Goal: Information Seeking & Learning: Find specific fact

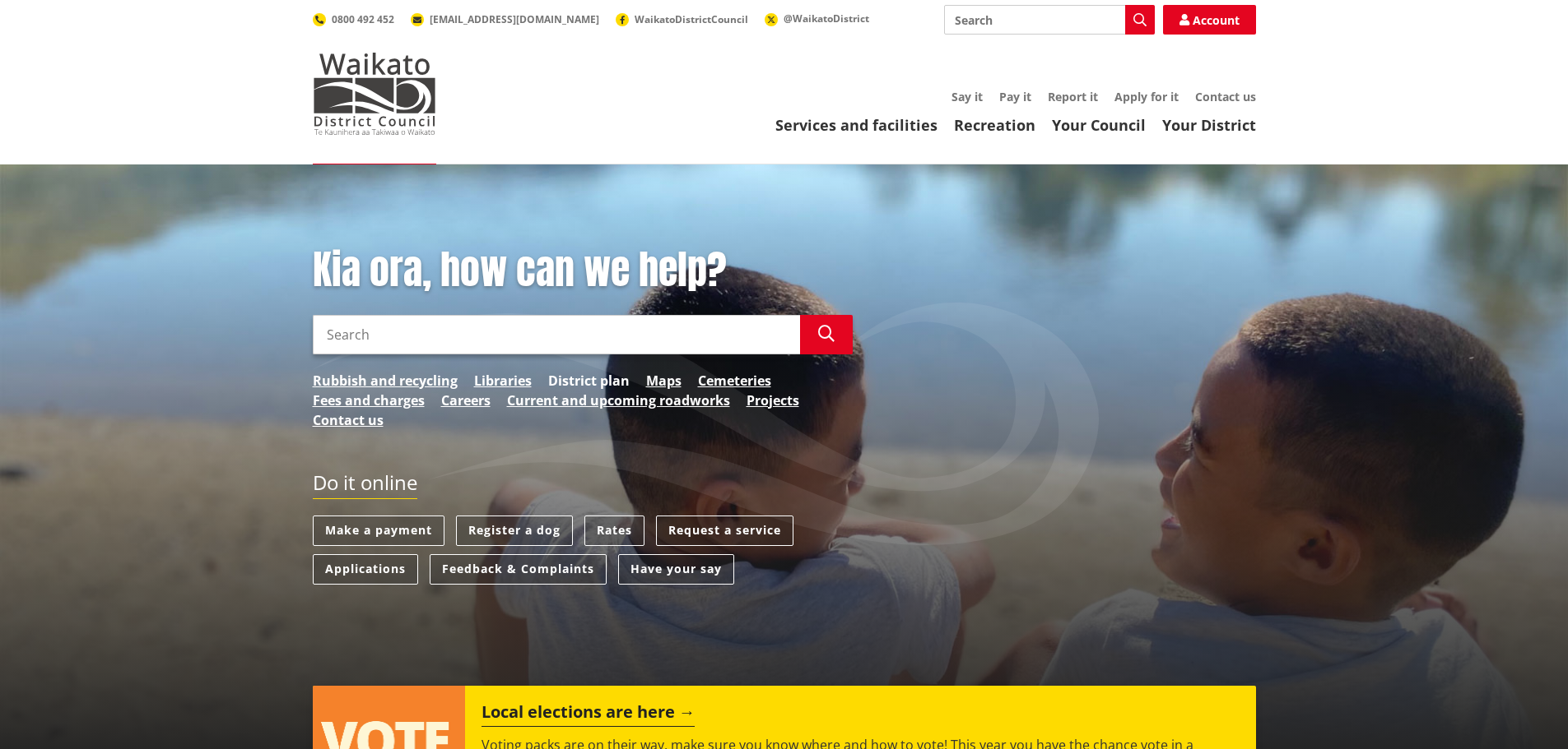
click at [589, 380] on link "District plan" at bounding box center [589, 381] width 82 height 20
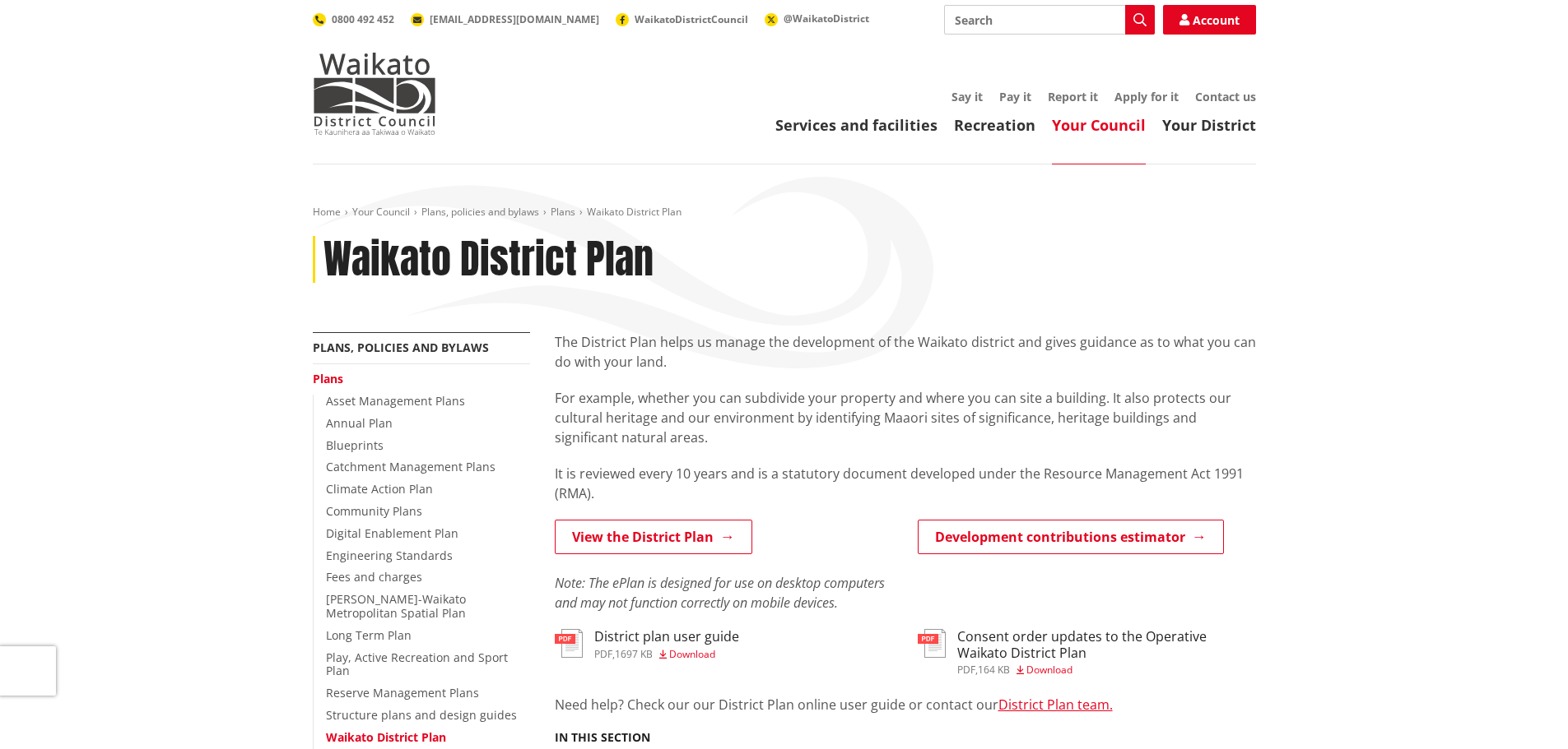
drag, startPoint x: 973, startPoint y: 30, endPoint x: 1045, endPoint y: 20, distance: 72.7
click at [981, 29] on input "Search" at bounding box center [1049, 20] width 211 height 30
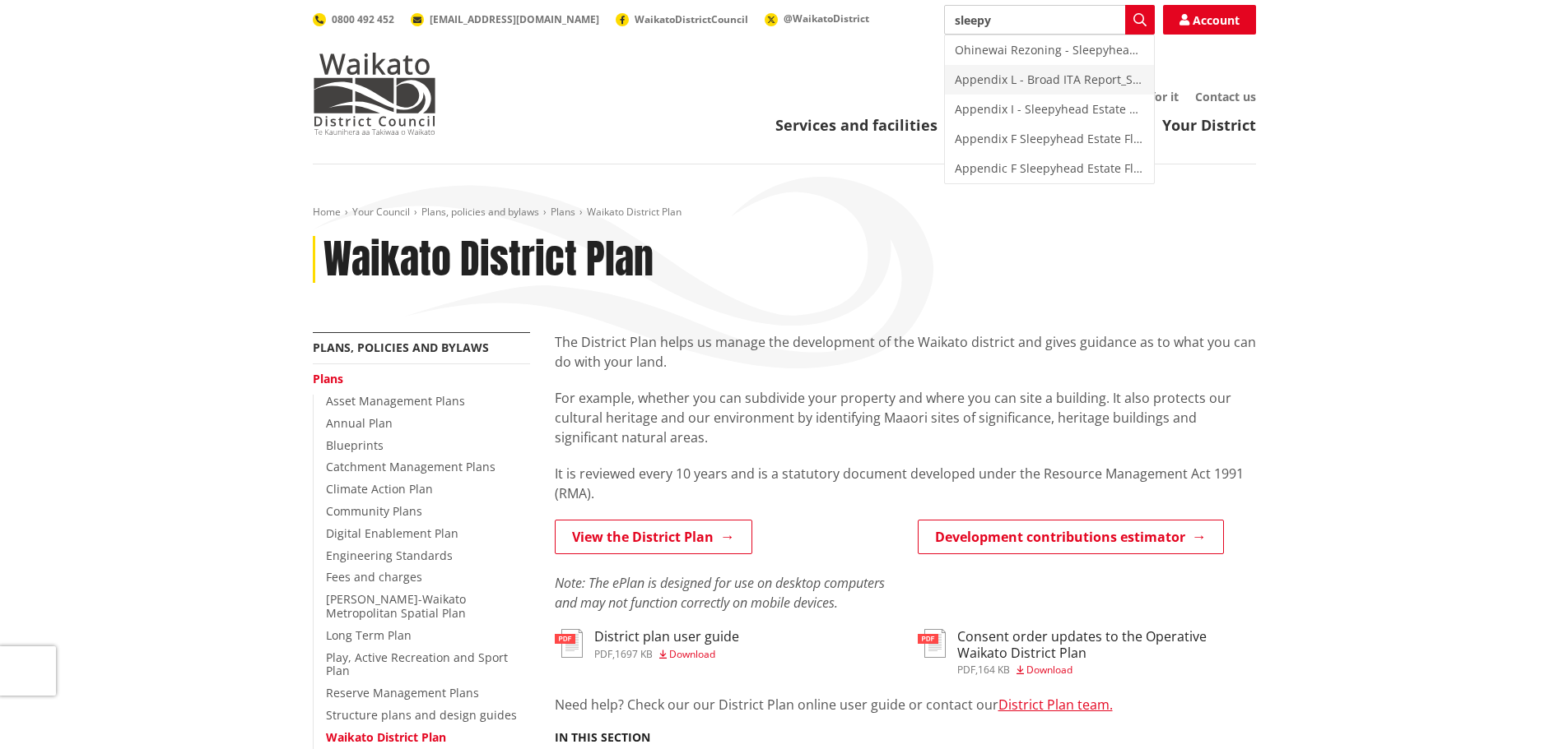
click at [1079, 82] on div "Appendix L - Broad ITA Report_Sleepyhead Estate Rezoning_v1.00_20191206" at bounding box center [1049, 80] width 209 height 30
type input "Appendix L - Broad ITA Report_Sleepyhead Estate Rezoning_v1.00_20191206"
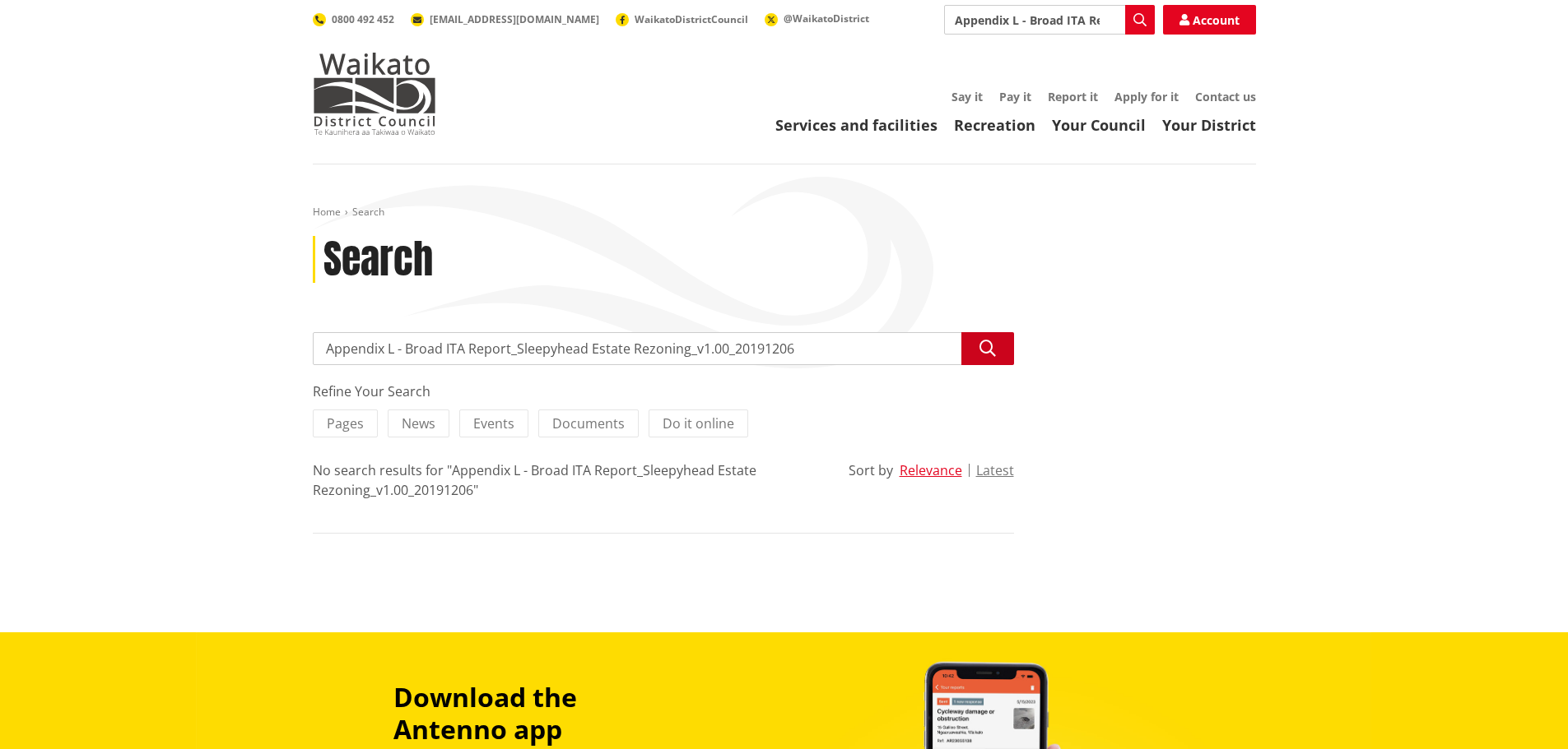
click at [997, 345] on button "Search" at bounding box center [987, 349] width 53 height 33
click at [991, 355] on icon "button" at bounding box center [987, 348] width 17 height 17
click at [845, 356] on input "Appendix L - Broad ITA Report_Sleepyhead Estate Rezoning_v1.00_20191206" at bounding box center [662, 349] width 701 height 33
type input "A"
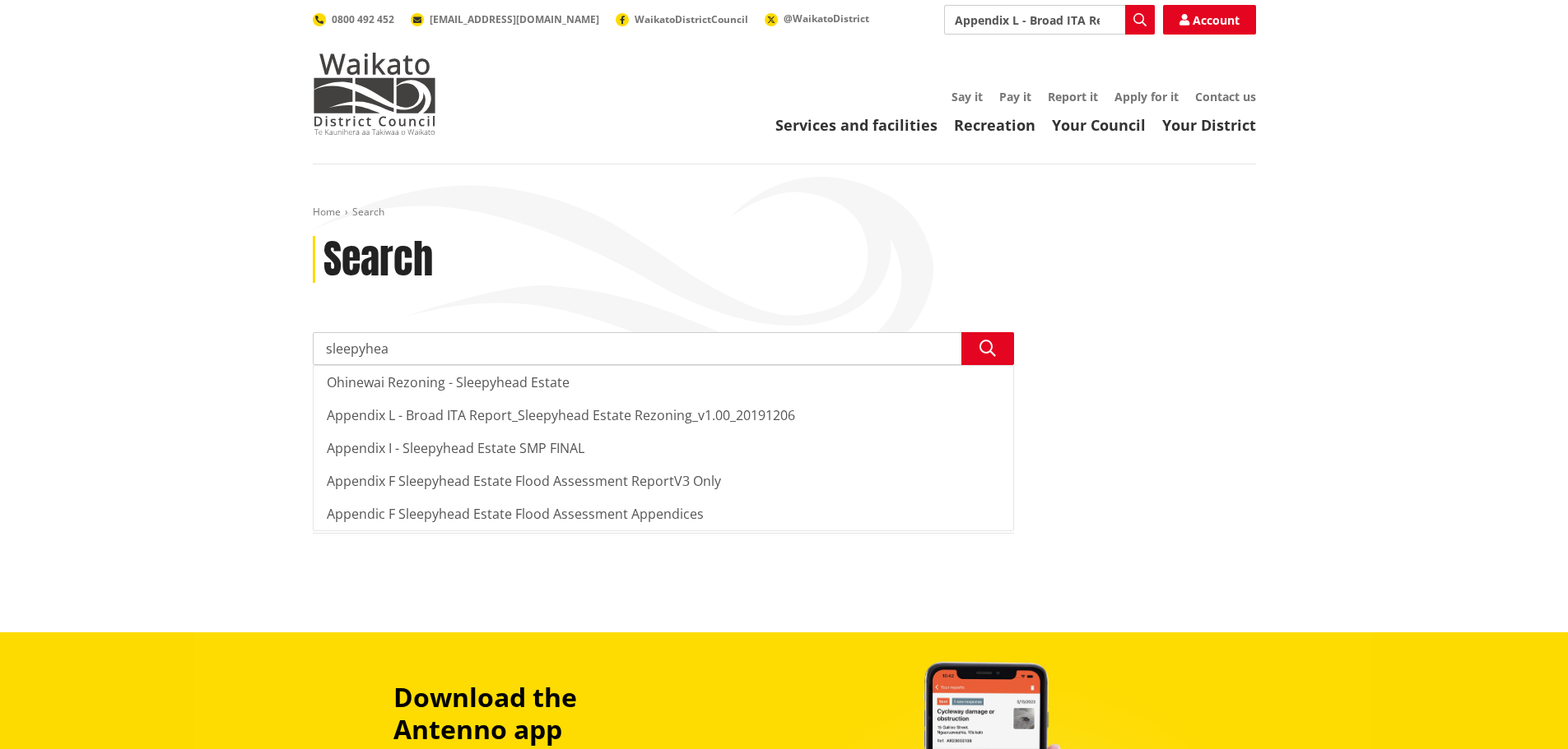
type input "sleepyhead"
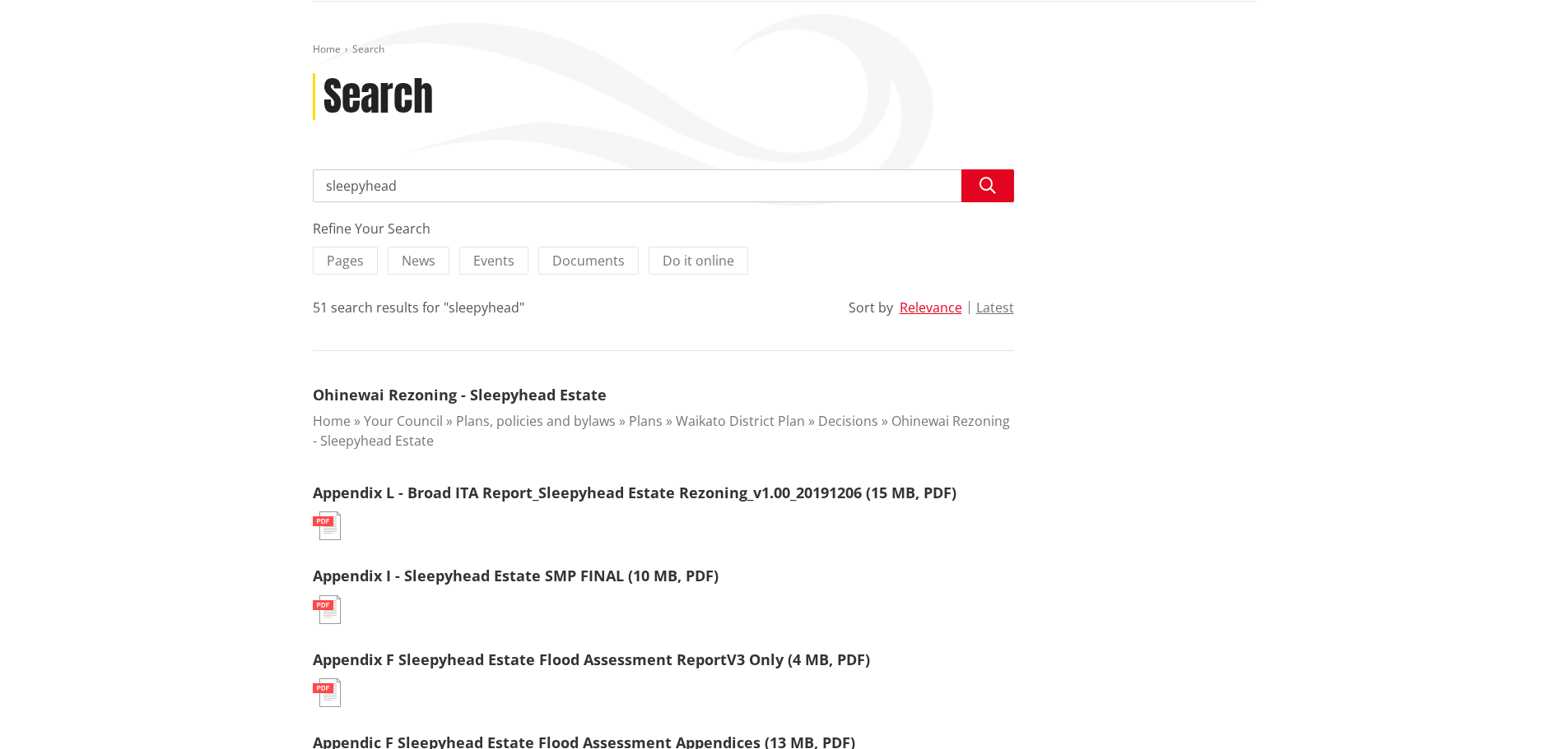
scroll to position [165, 0]
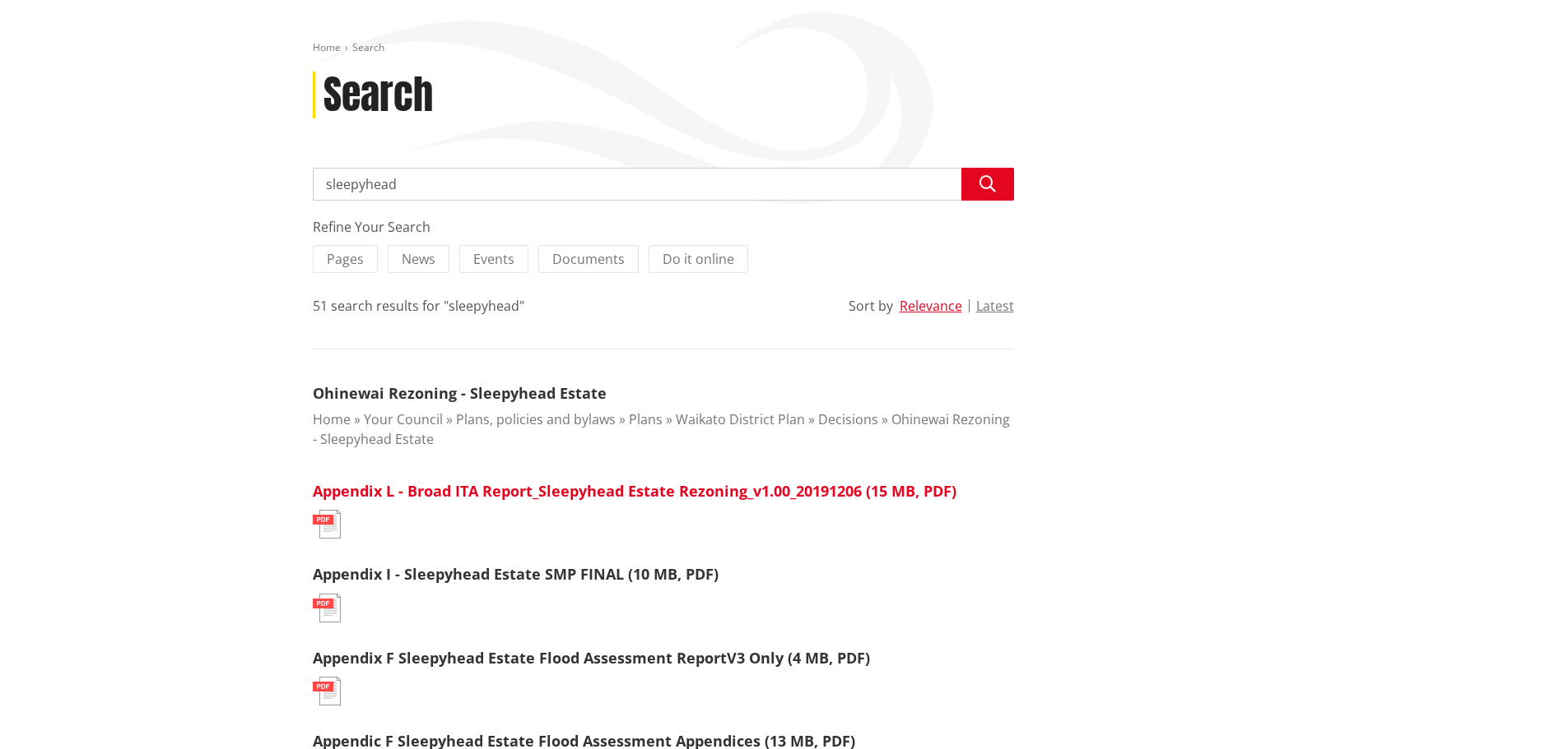
click at [591, 496] on link "Appendix L - Broad ITA Report_Sleepyhead Estate Rezoning_v1.00_20191206 (15 MB,…" at bounding box center [634, 491] width 643 height 20
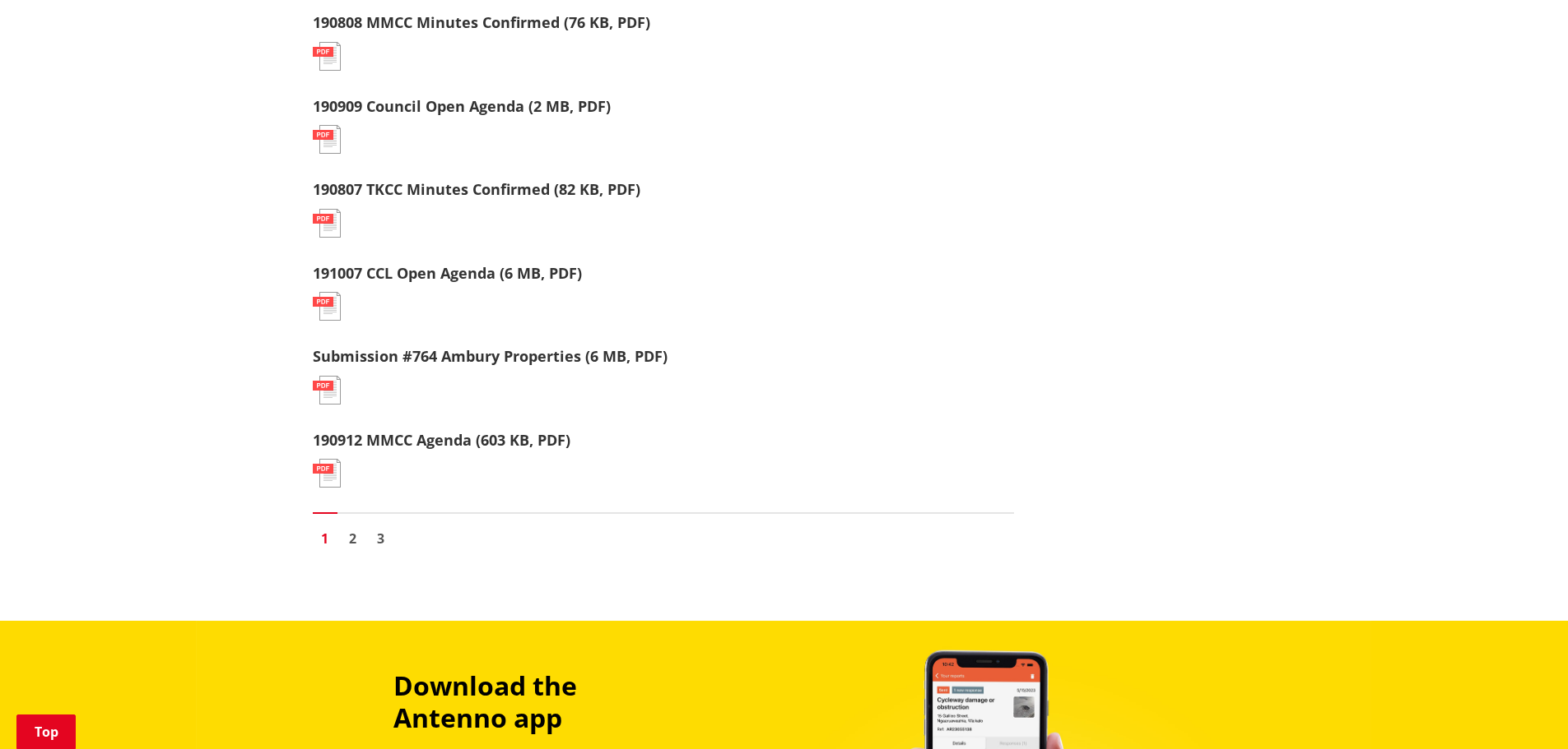
scroll to position [1809, 0]
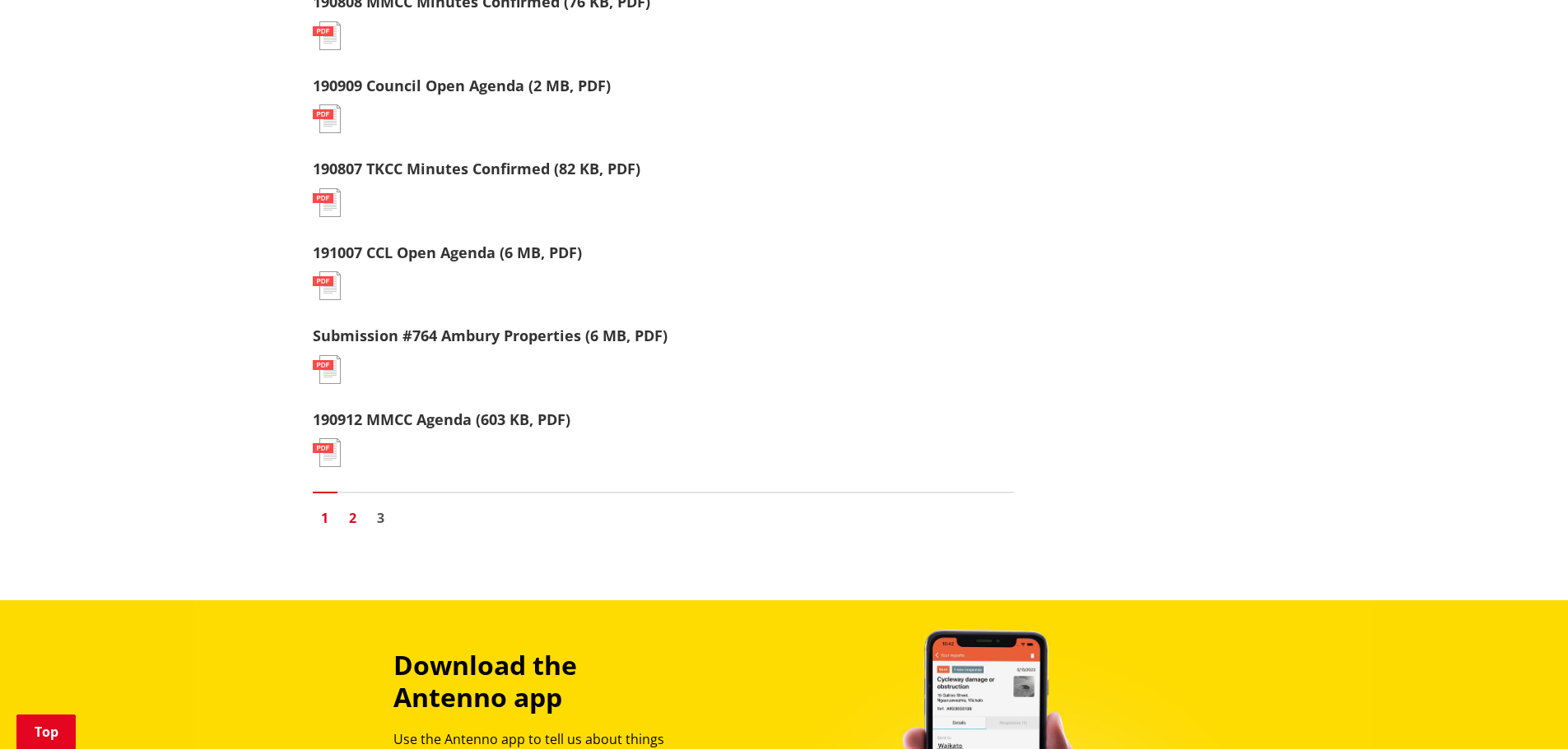
click at [351, 516] on link "2" at bounding box center [353, 518] width 25 height 25
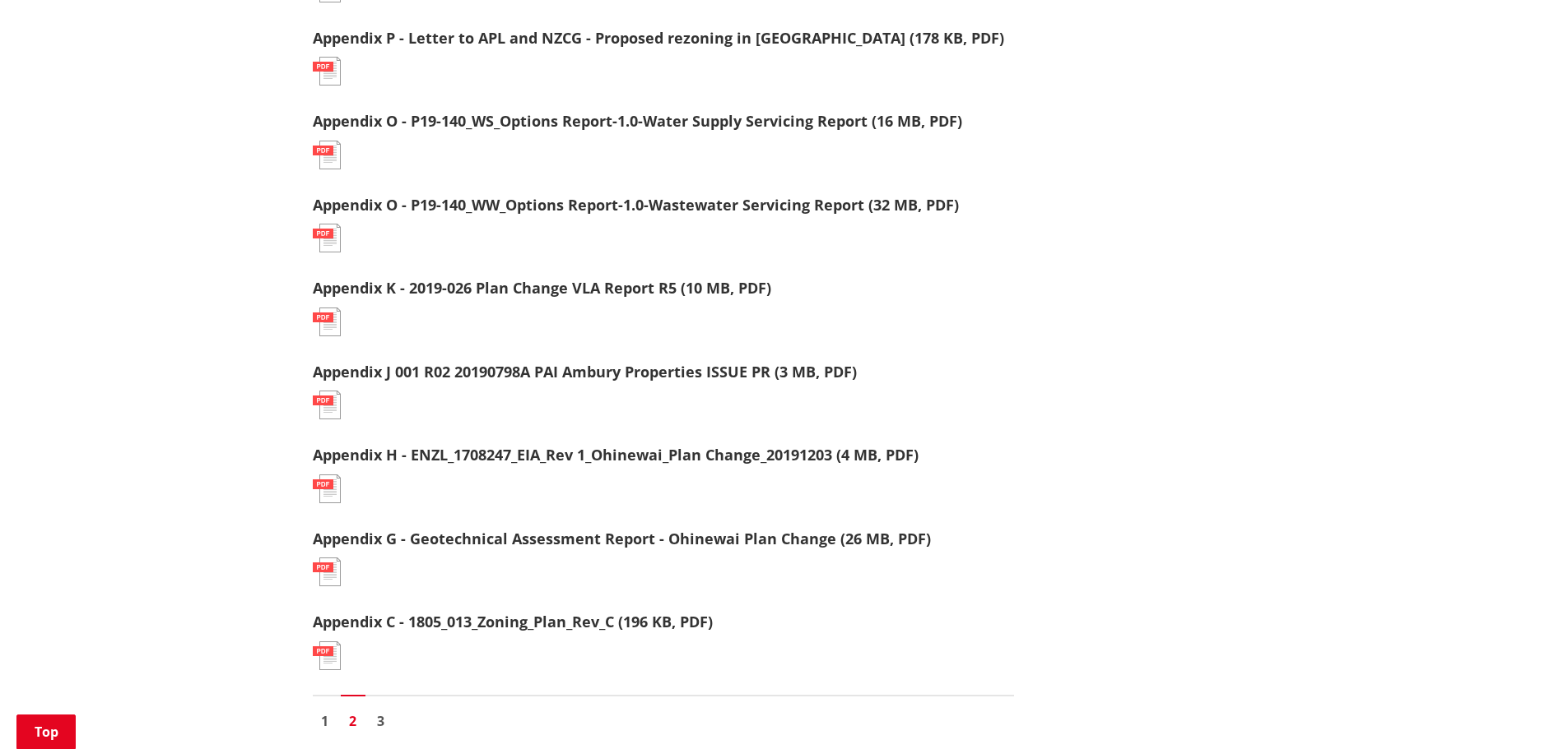
scroll to position [1727, 0]
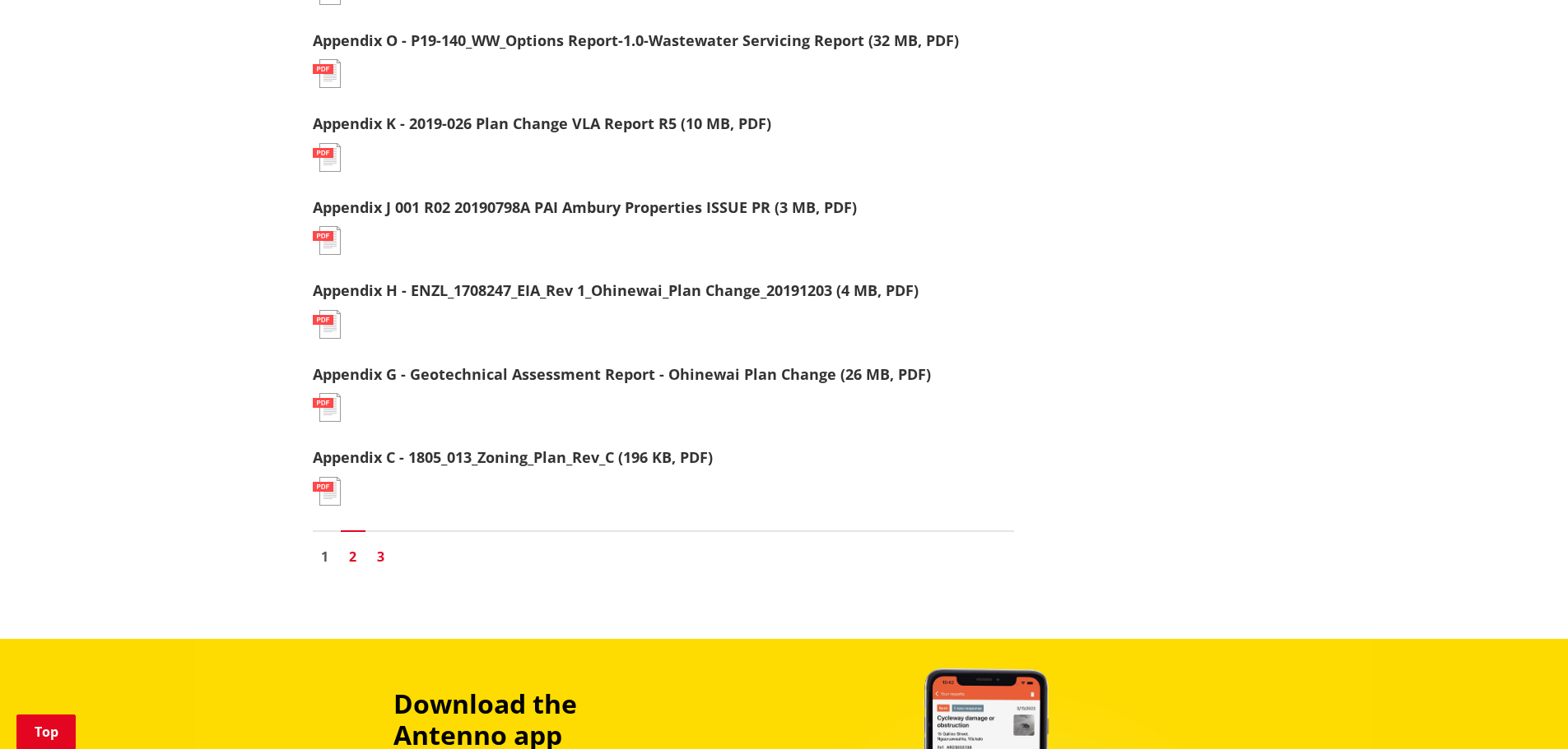
click at [386, 560] on link "3" at bounding box center [381, 557] width 25 height 25
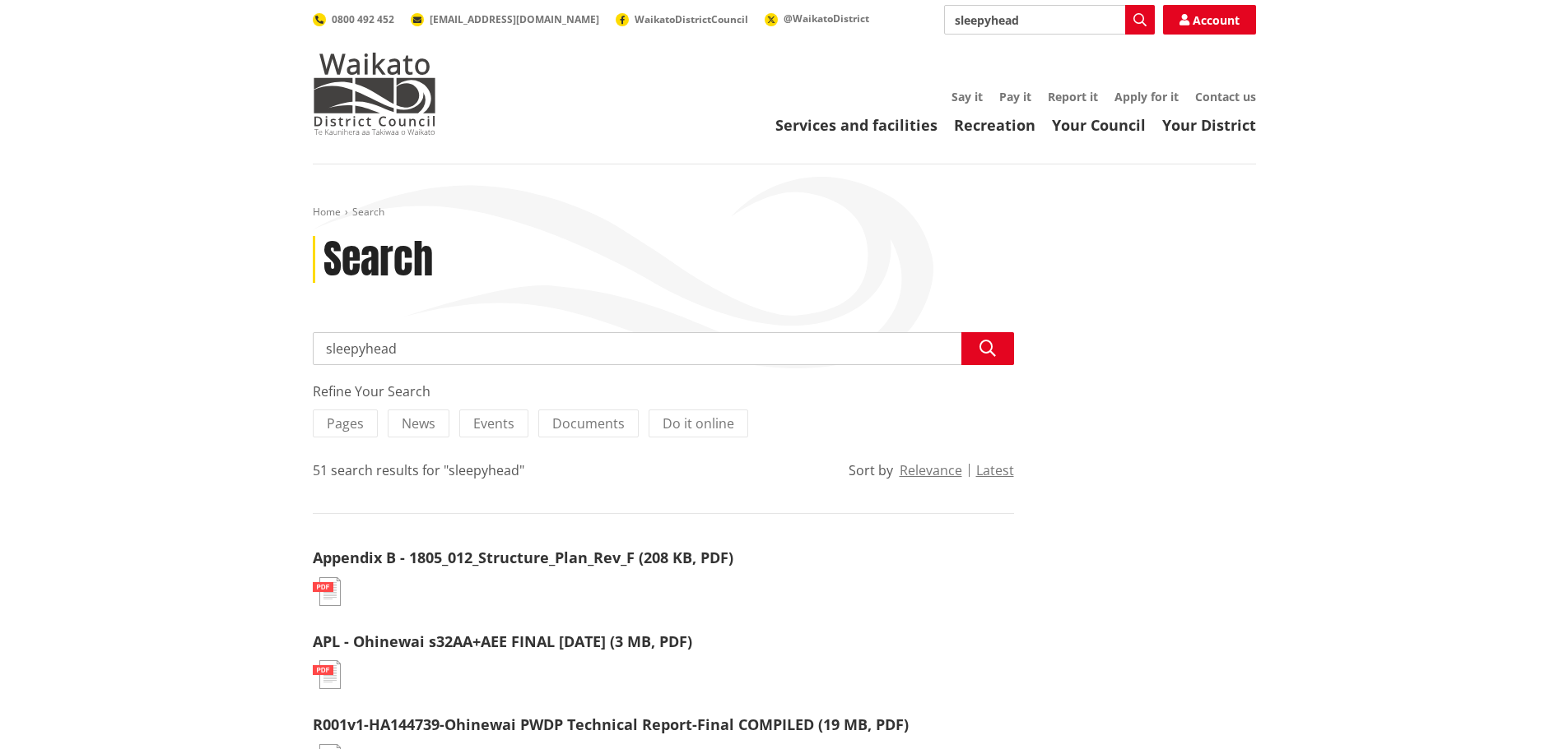
drag, startPoint x: 404, startPoint y: 353, endPoint x: 277, endPoint y: 344, distance: 127.3
type input "ohinwai"
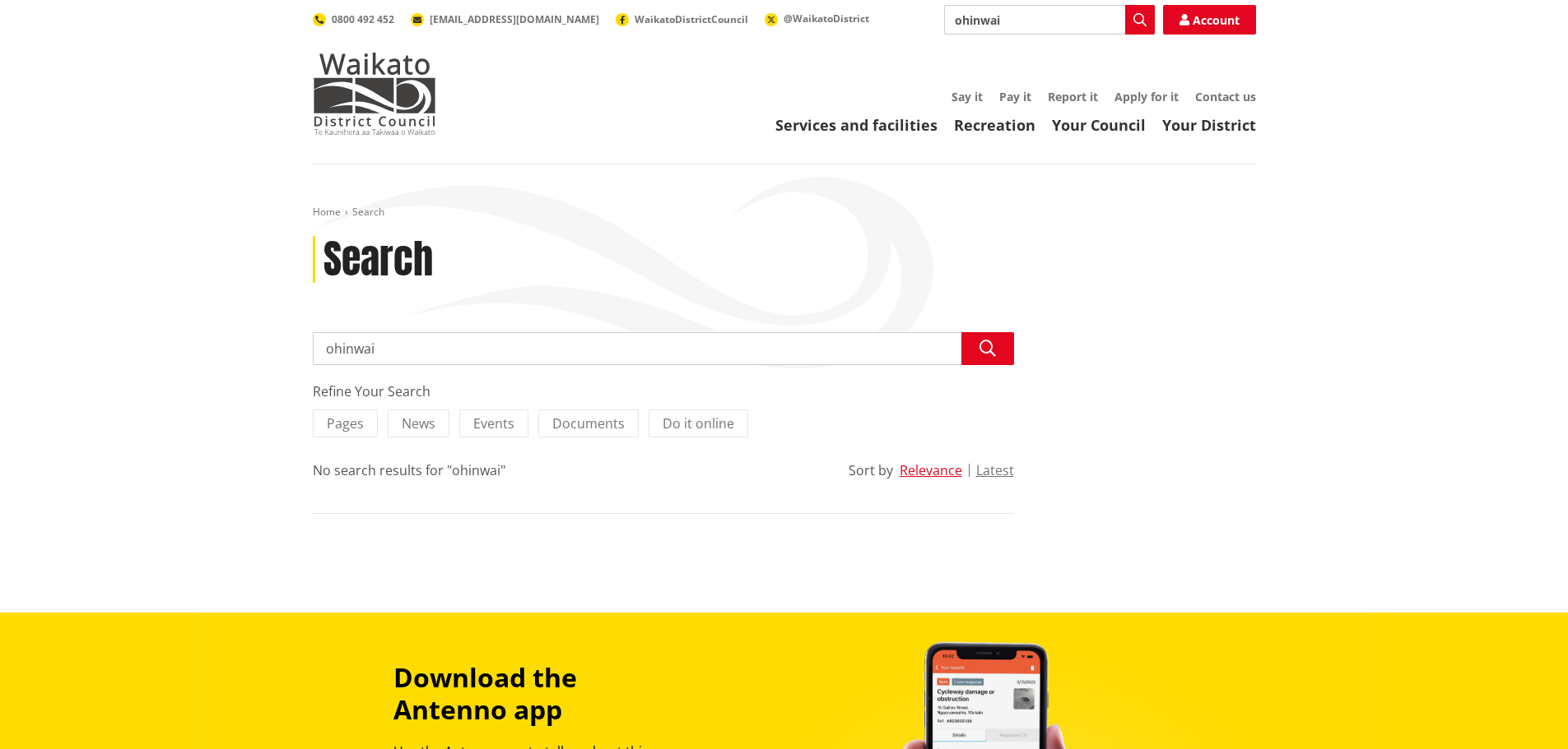
click at [358, 349] on input "ohinwai" at bounding box center [662, 349] width 701 height 33
click at [354, 353] on input "ohinwai" at bounding box center [662, 349] width 701 height 33
type input "ohinewai"
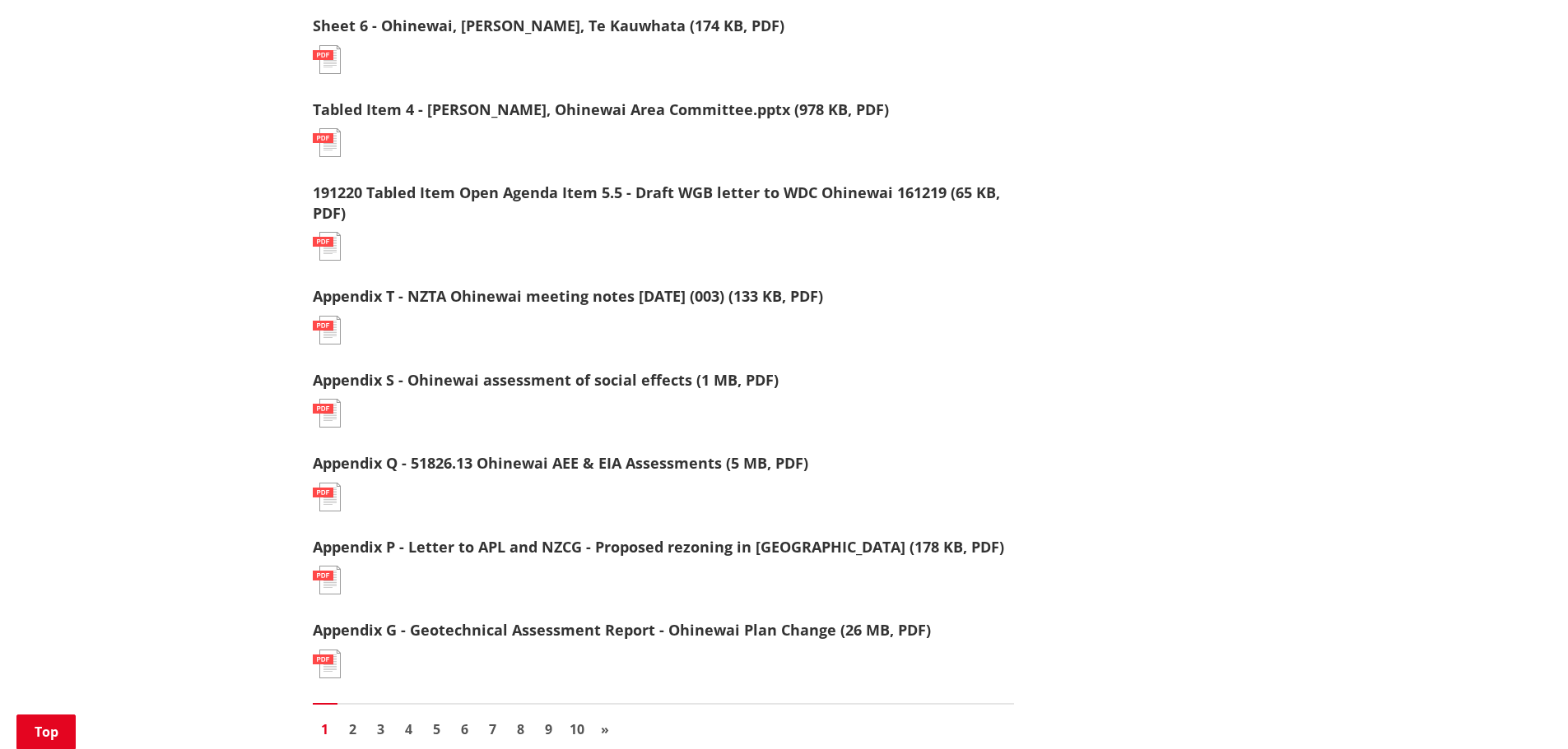
scroll to position [1645, 0]
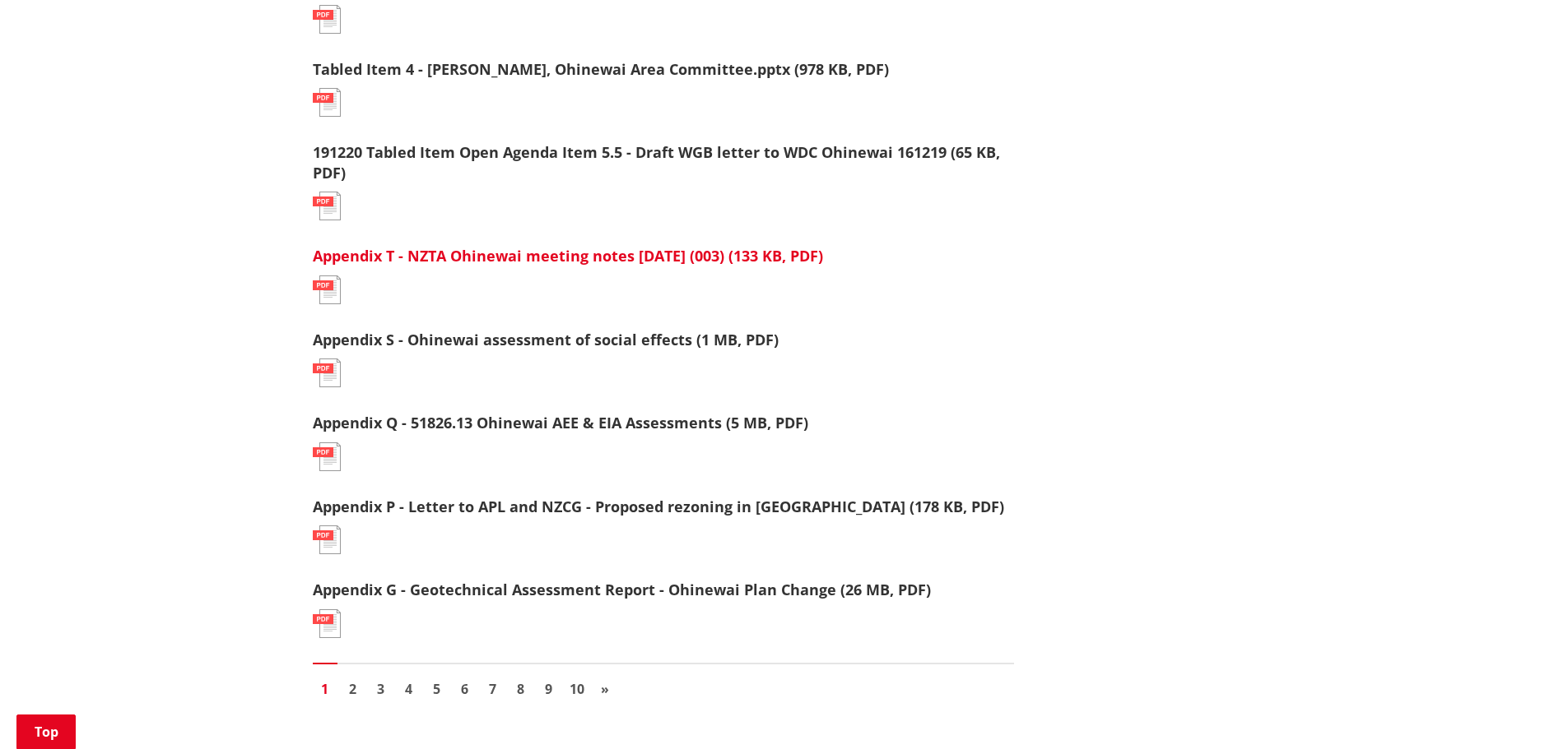
click at [588, 257] on link "Appendix T - NZTA Ohinewai meeting notes 14 nov (003) (133 KB, PDF)" at bounding box center [567, 255] width 510 height 20
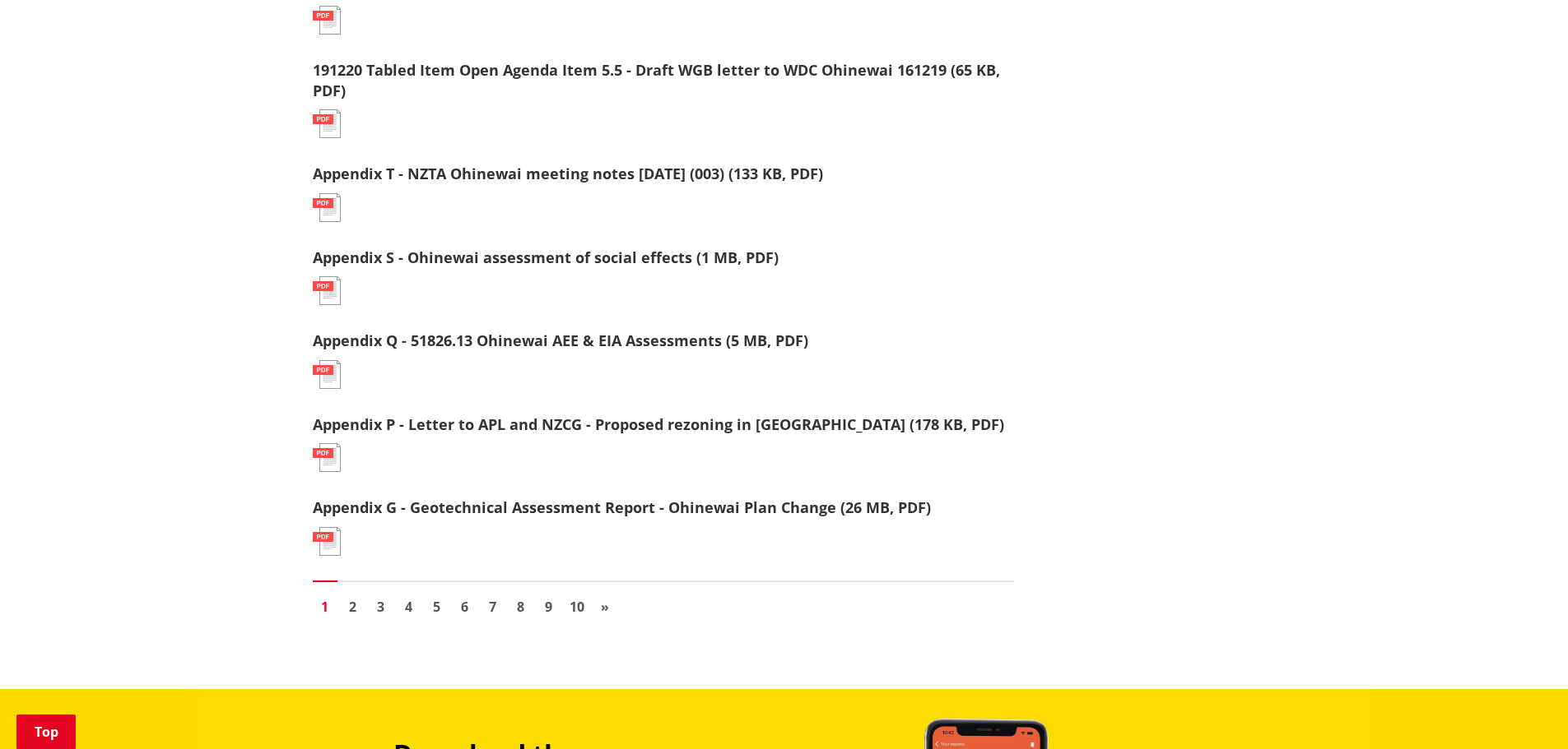
scroll to position [1809, 0]
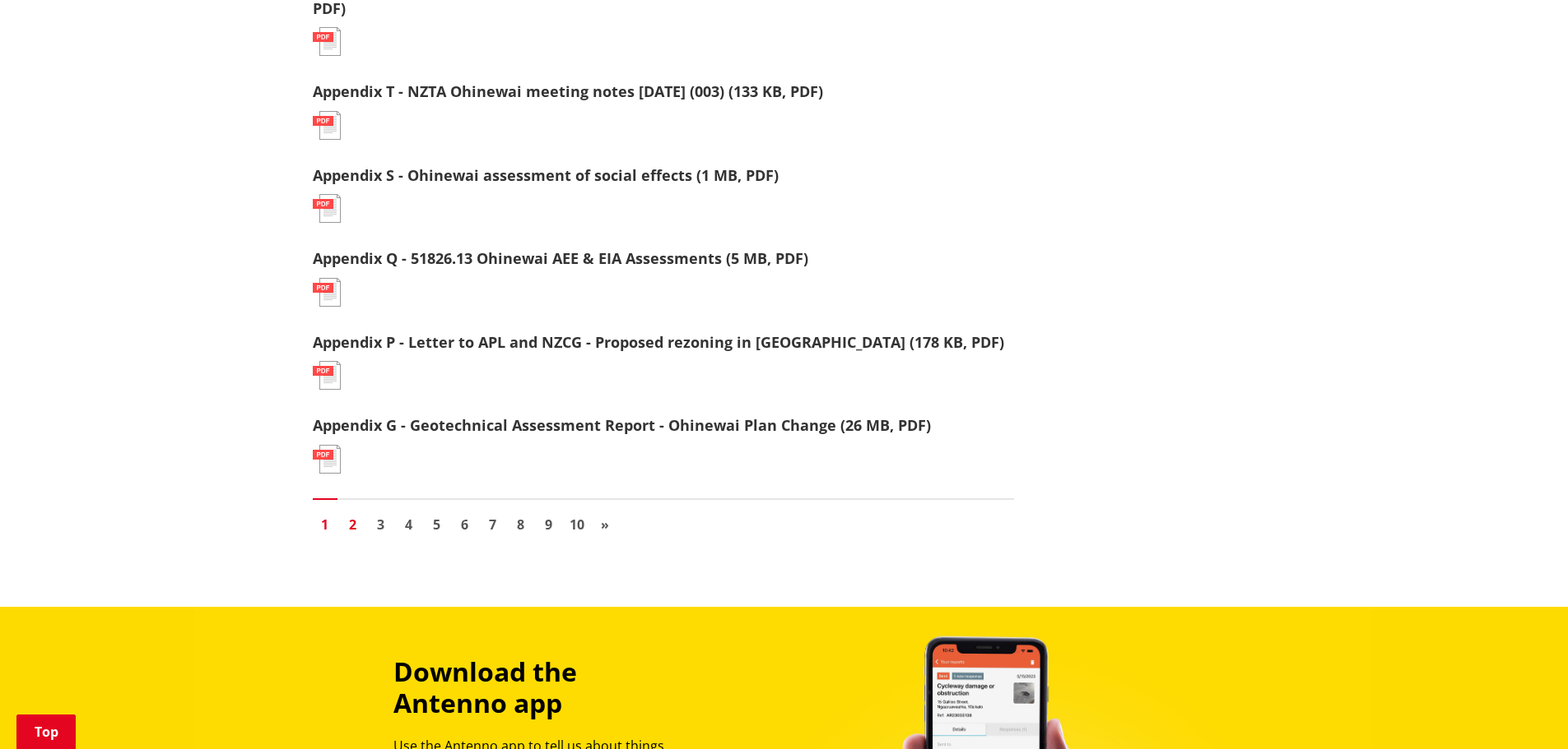
click at [350, 523] on link "2" at bounding box center [353, 524] width 25 height 25
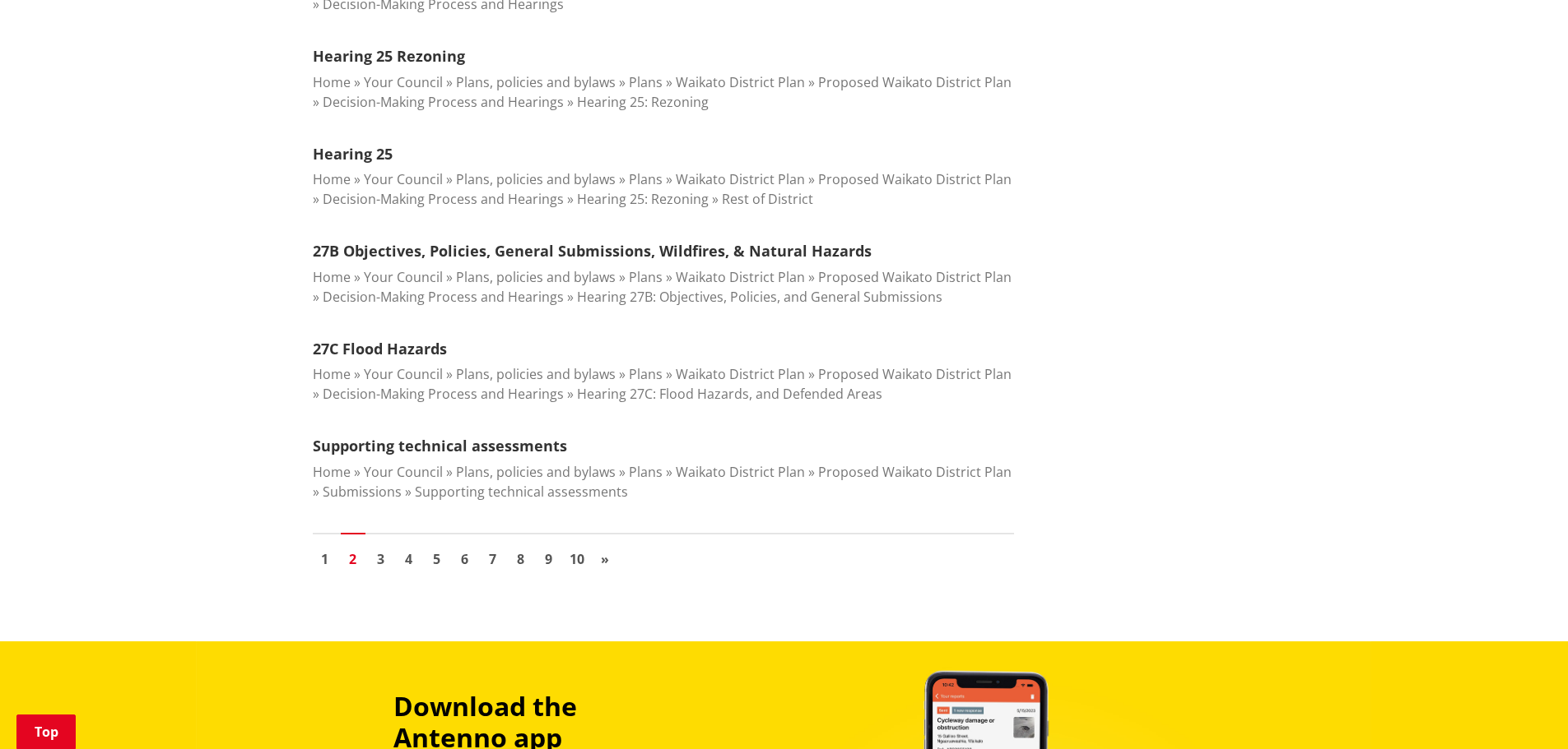
scroll to position [1892, 0]
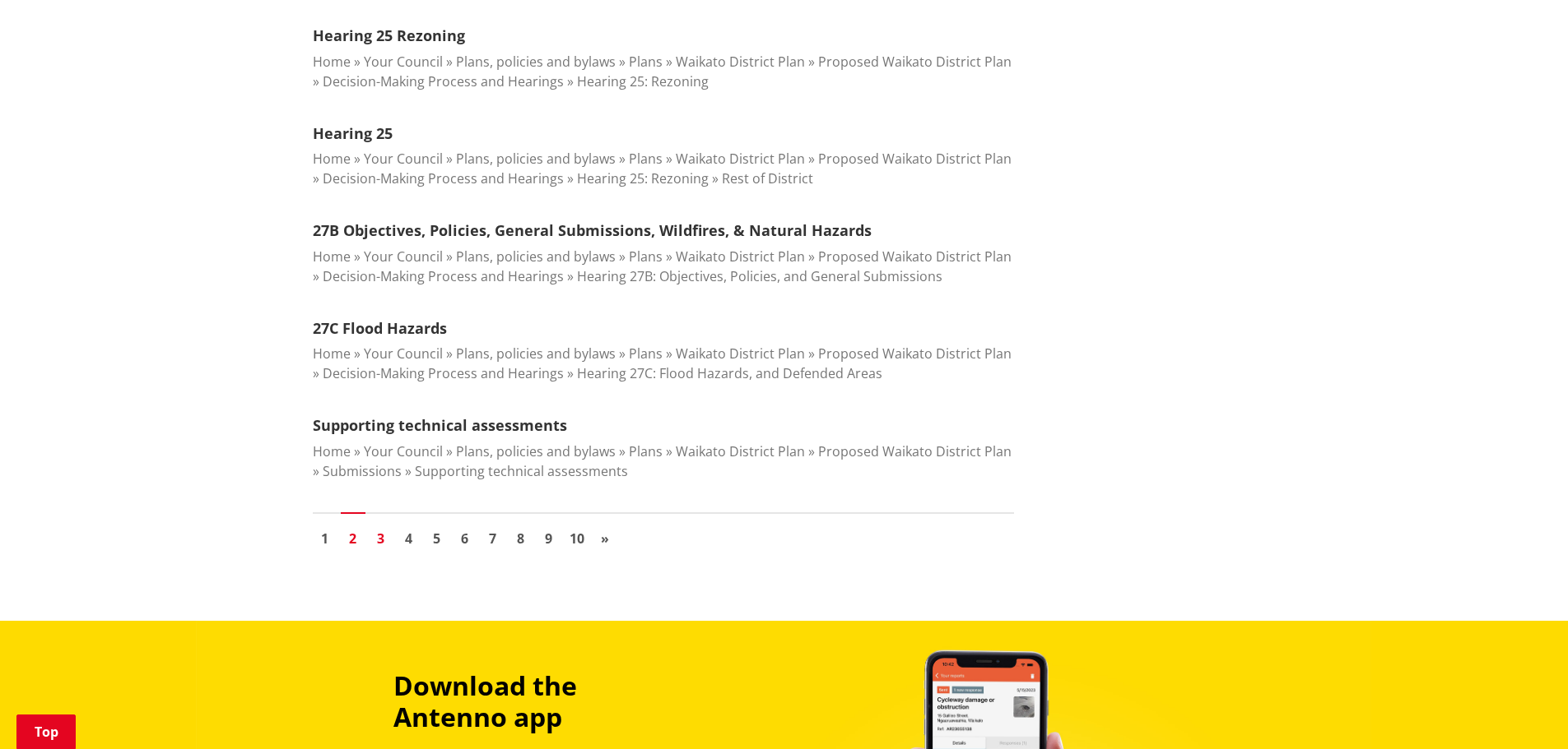
click at [378, 526] on link "3" at bounding box center [381, 539] width 25 height 25
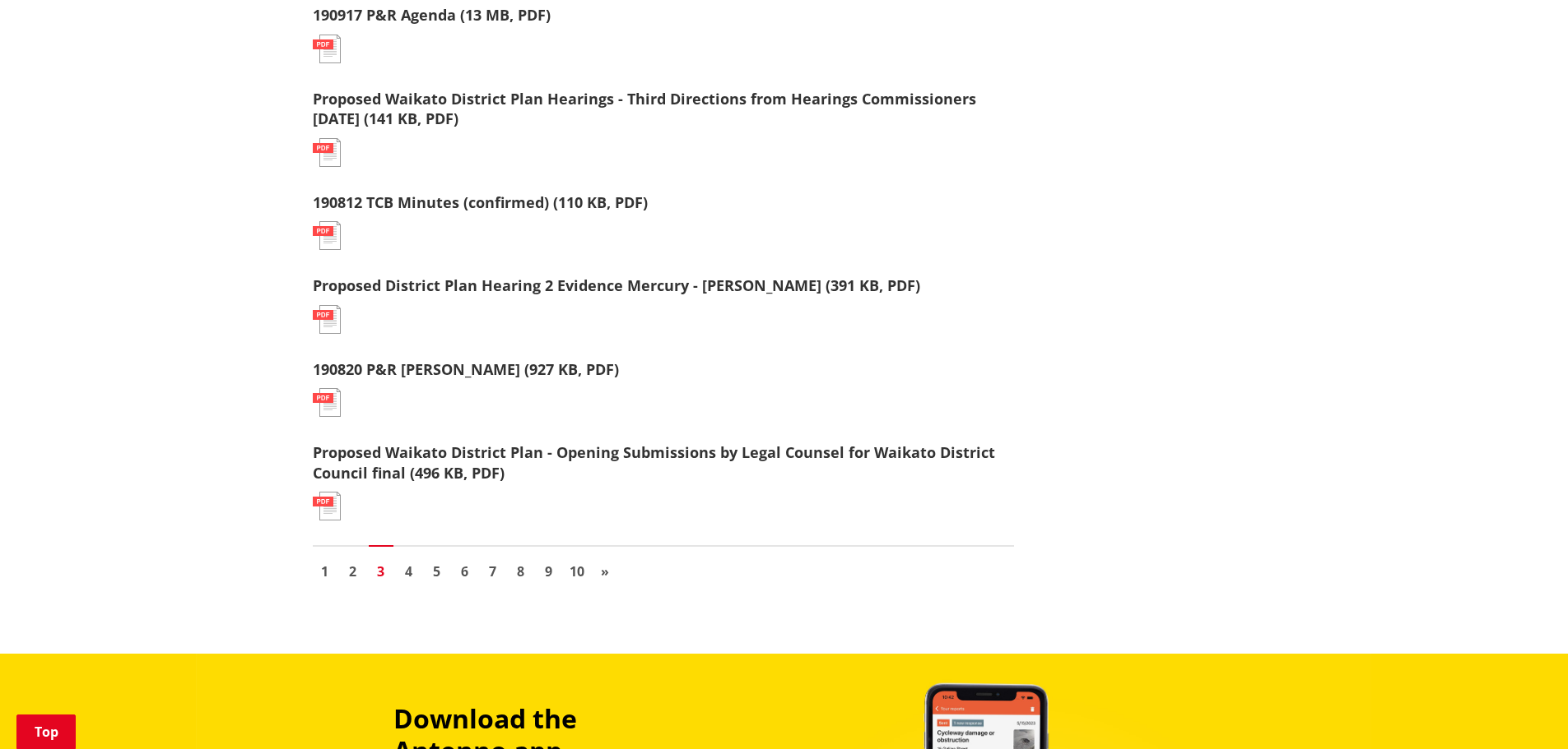
scroll to position [1809, 0]
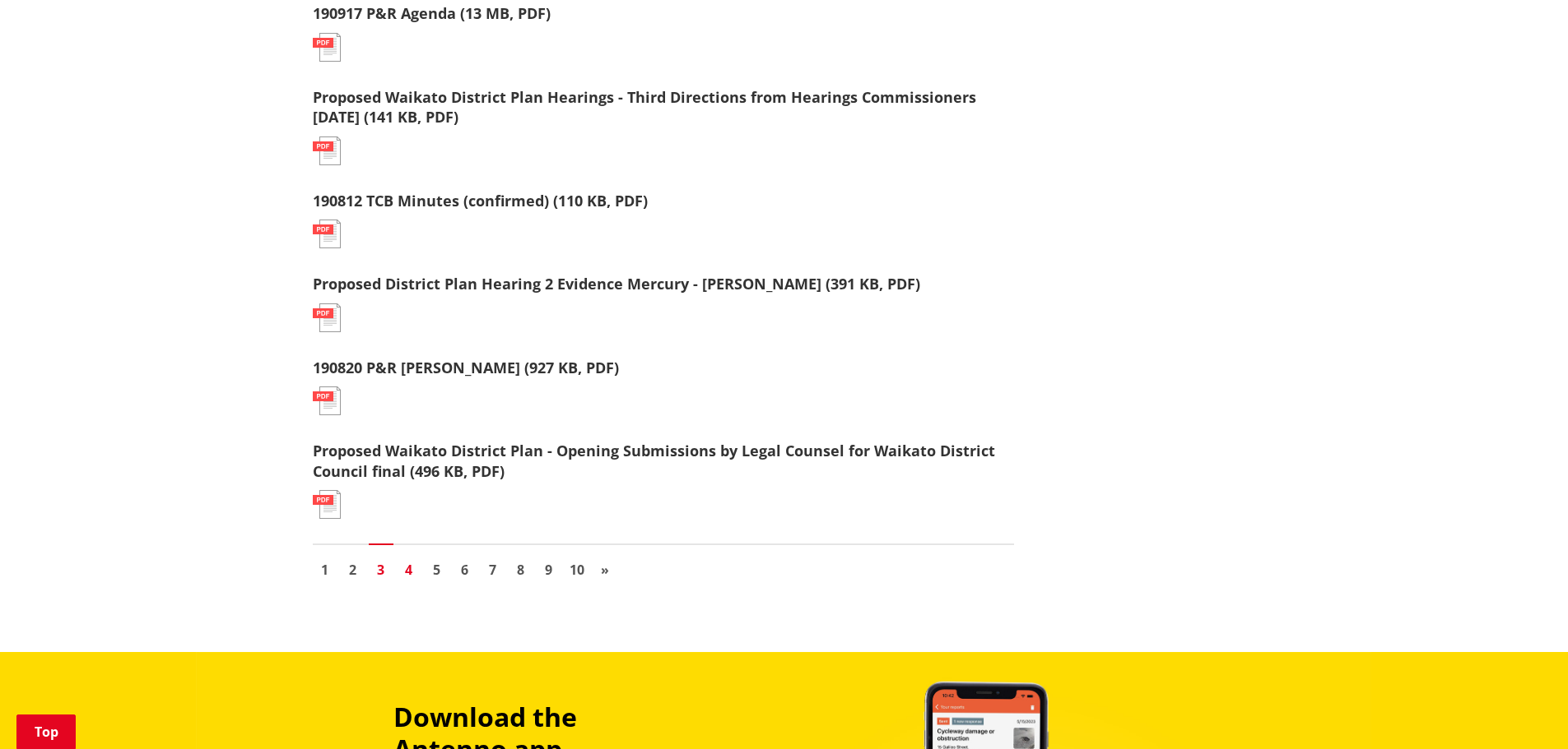
click at [410, 567] on link "4" at bounding box center [409, 570] width 25 height 25
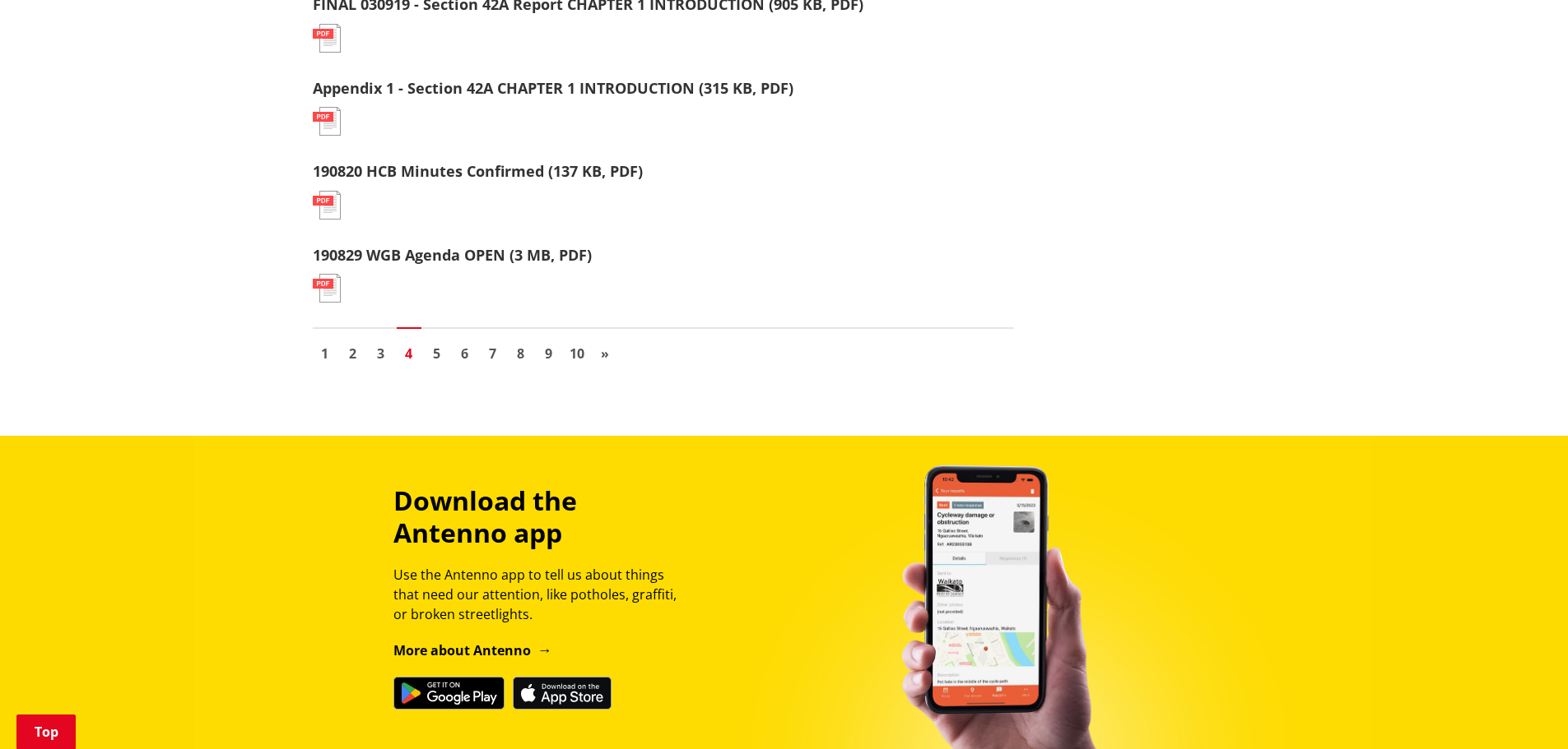
scroll to position [1974, 0]
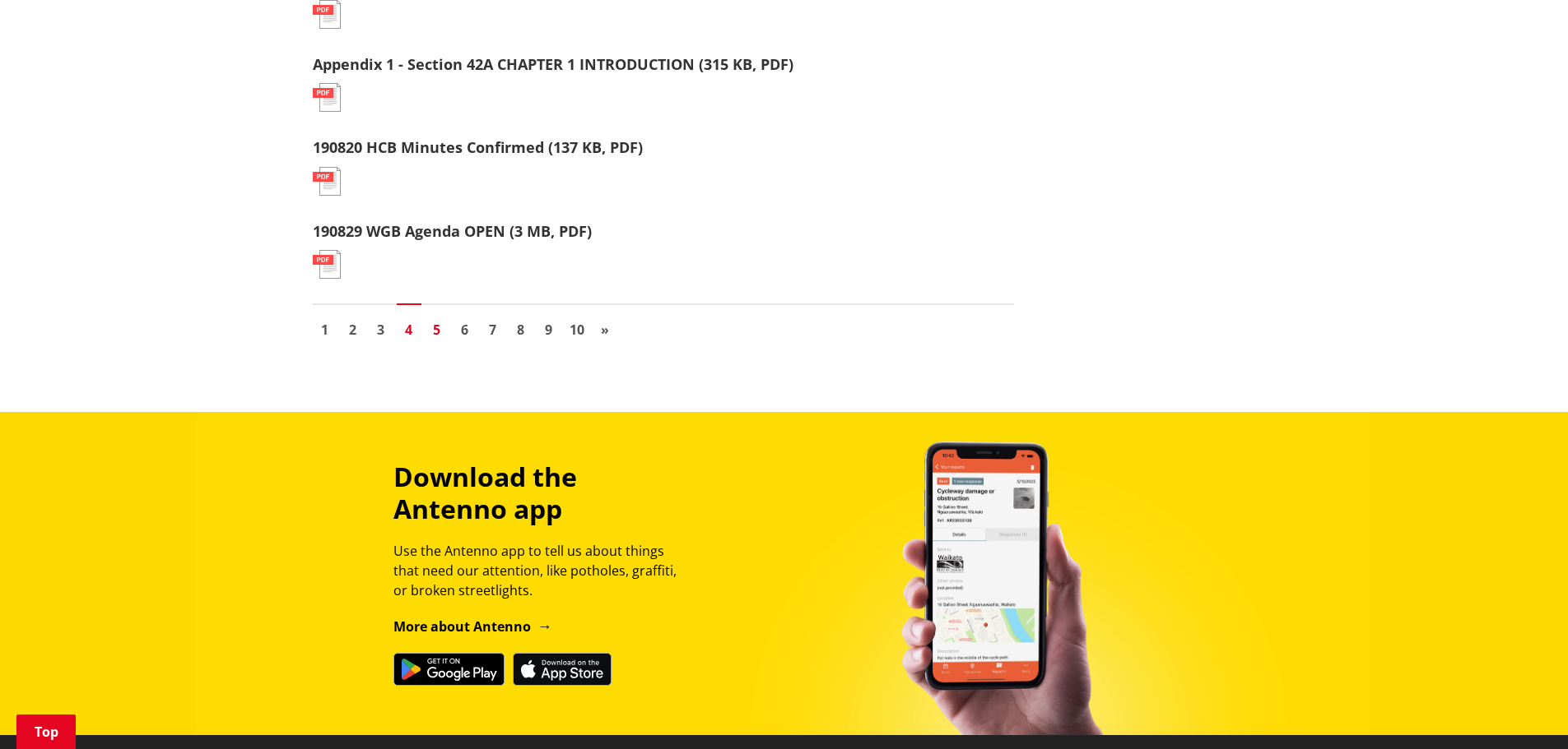
click at [431, 329] on link "5" at bounding box center [437, 330] width 25 height 25
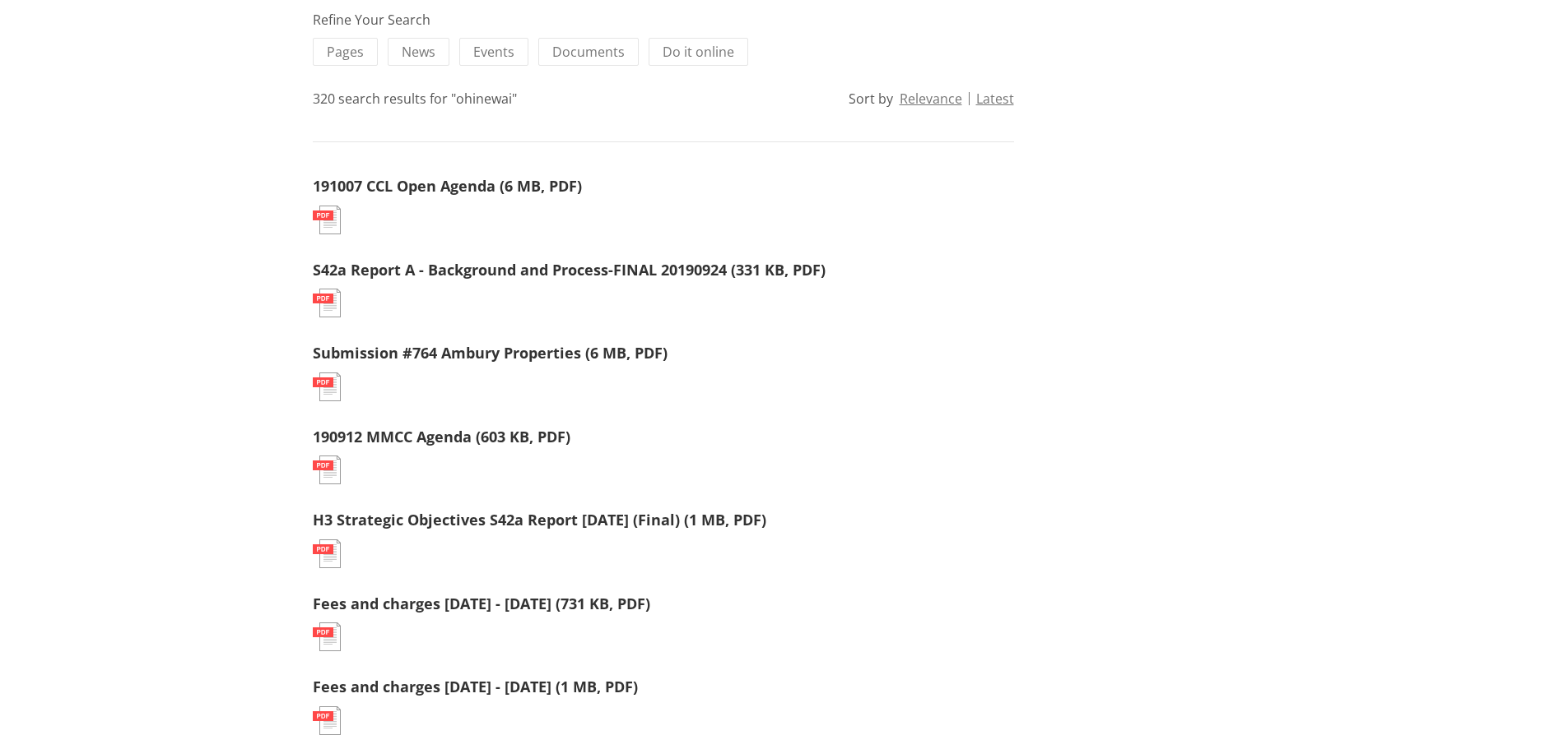
scroll to position [165, 0]
